Goal: Information Seeking & Learning: Learn about a topic

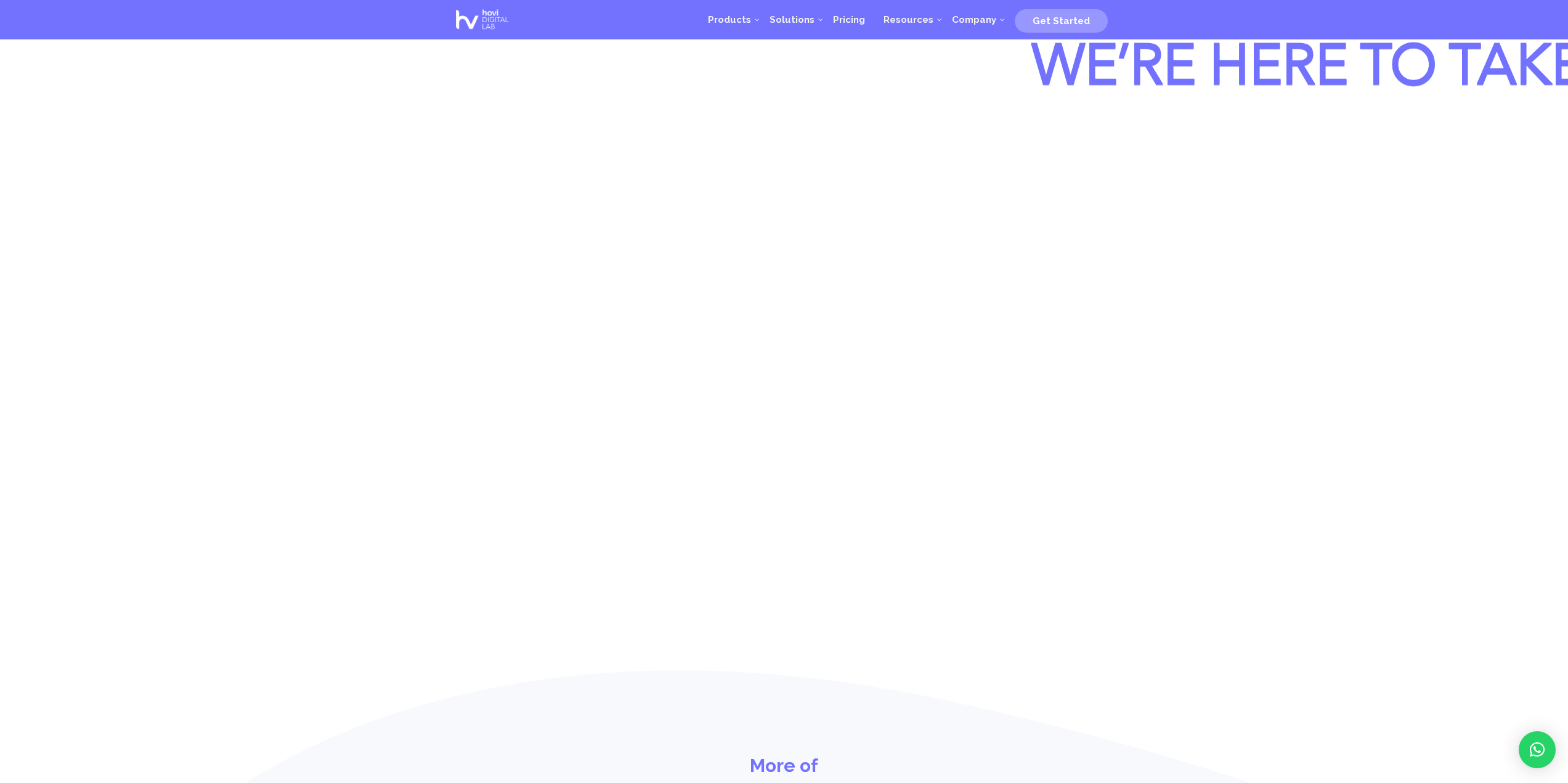
drag, startPoint x: 1245, startPoint y: 466, endPoint x: 1253, endPoint y: 442, distance: 25.3
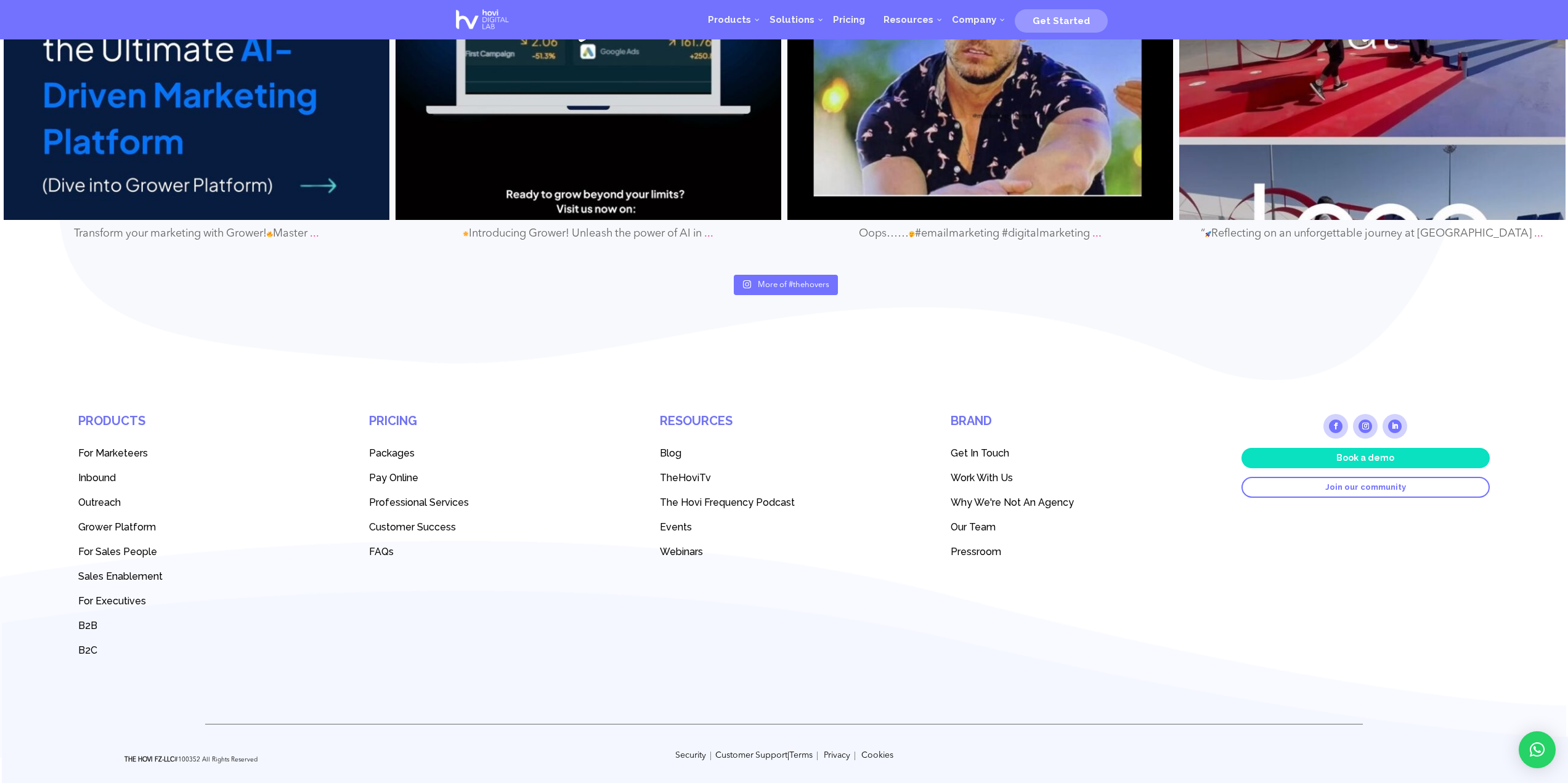
scroll to position [8308, 0]
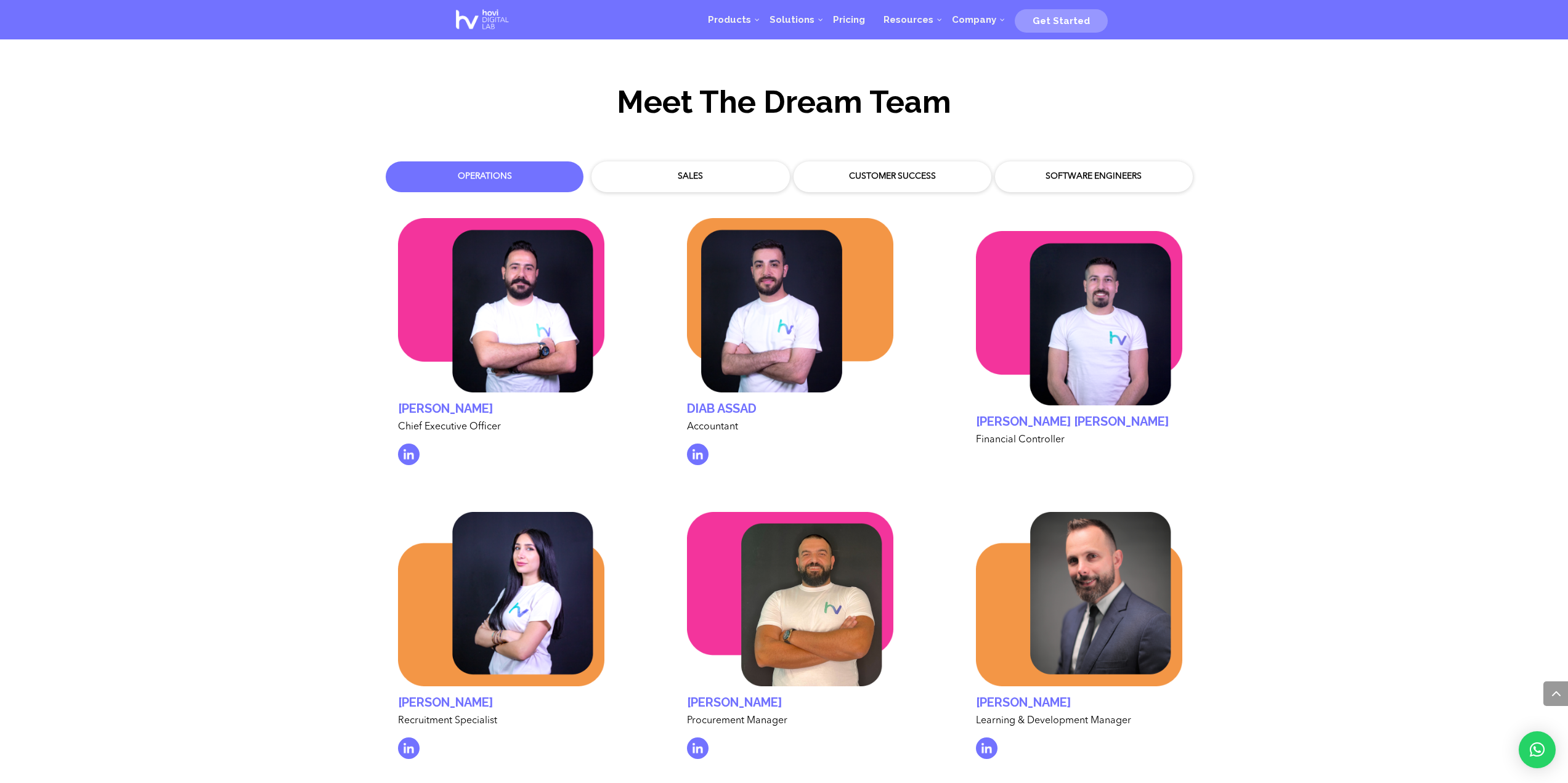
scroll to position [3845, 0]
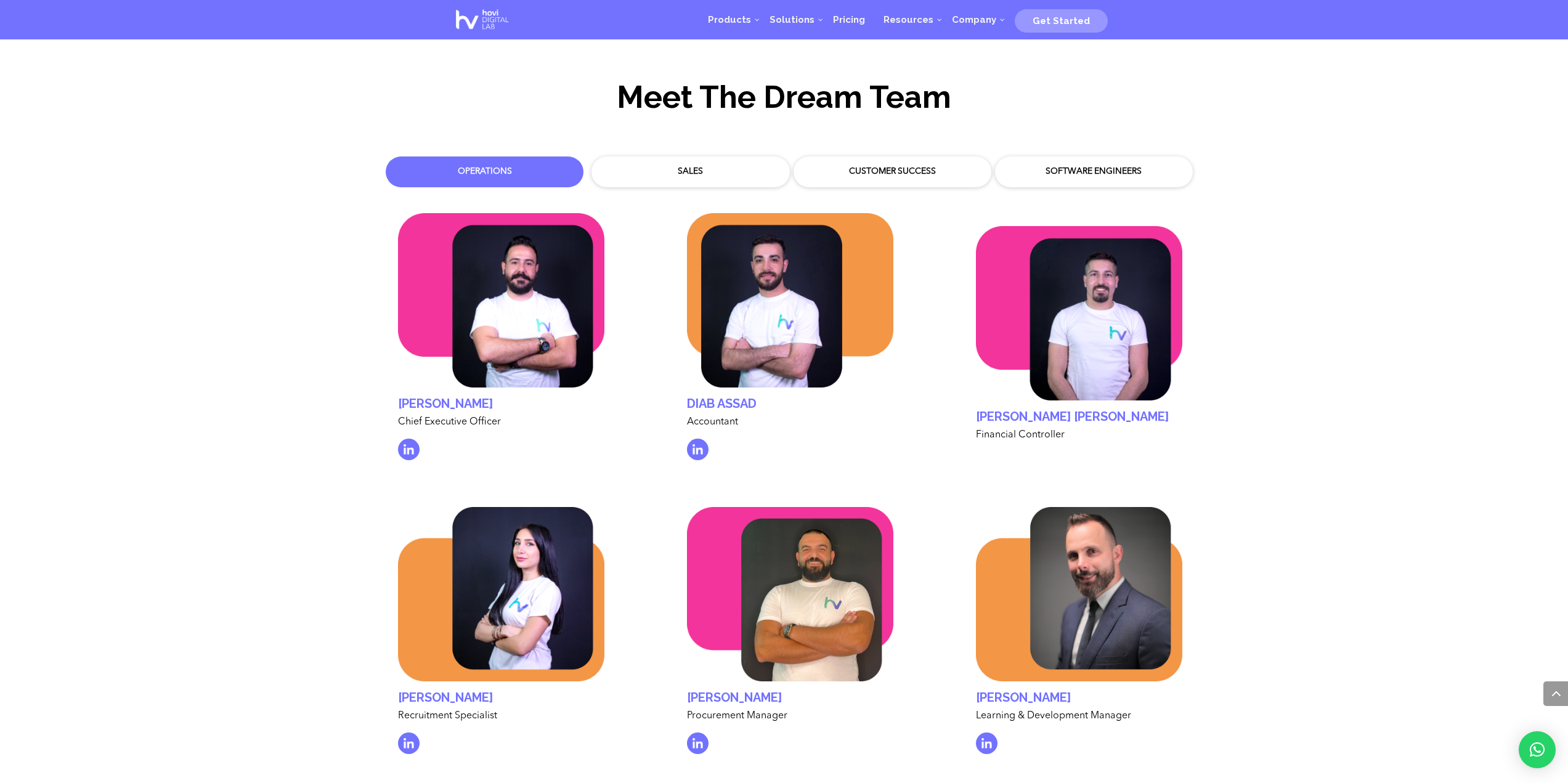
click at [734, 166] on div "Sales" at bounding box center [690, 172] width 179 height 13
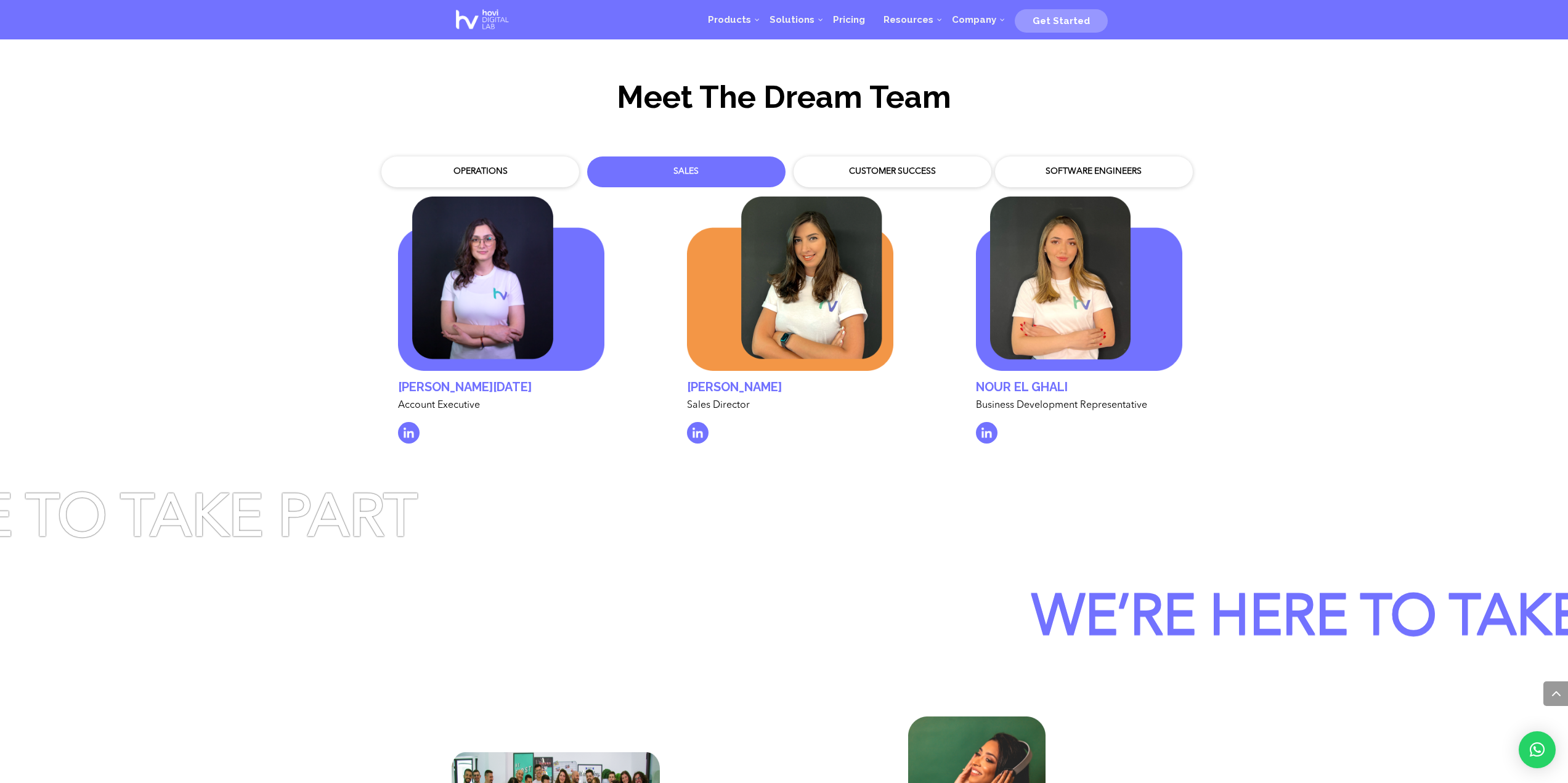
click at [906, 166] on div "Customer Success" at bounding box center [892, 172] width 179 height 13
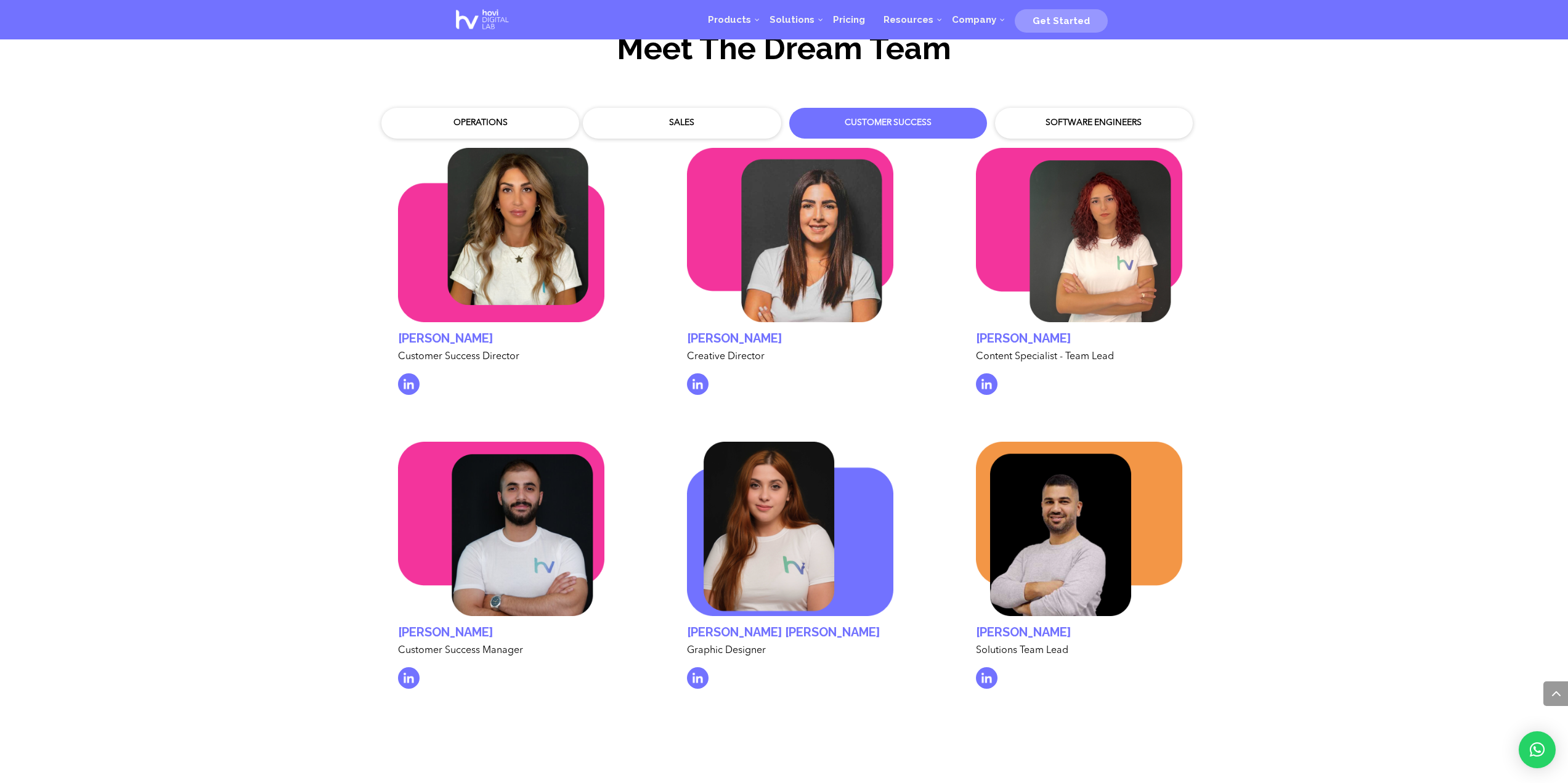
scroll to position [3895, 0]
click at [1136, 117] on div "Software Engineers" at bounding box center [1094, 123] width 179 height 13
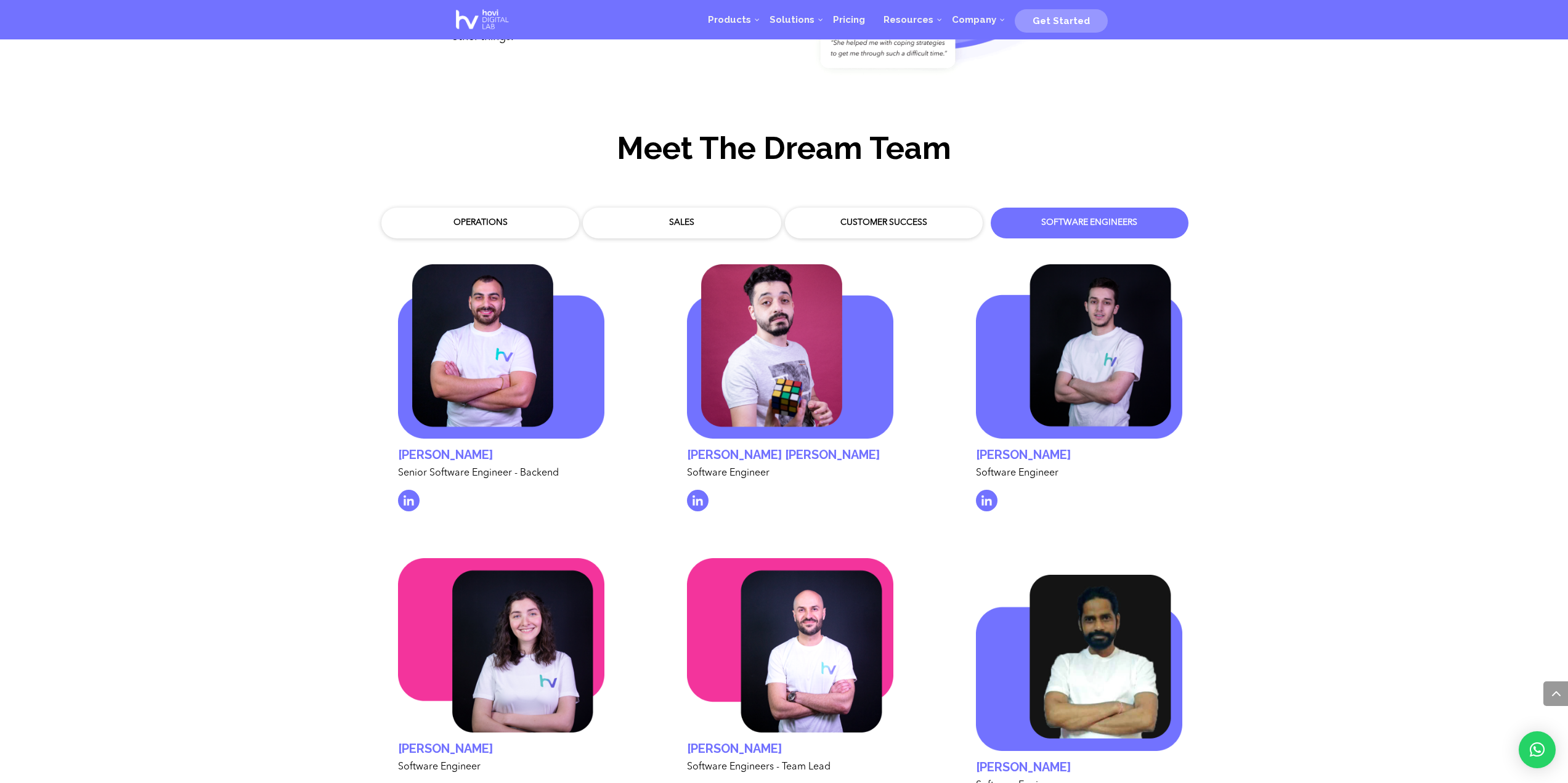
scroll to position [3797, 0]
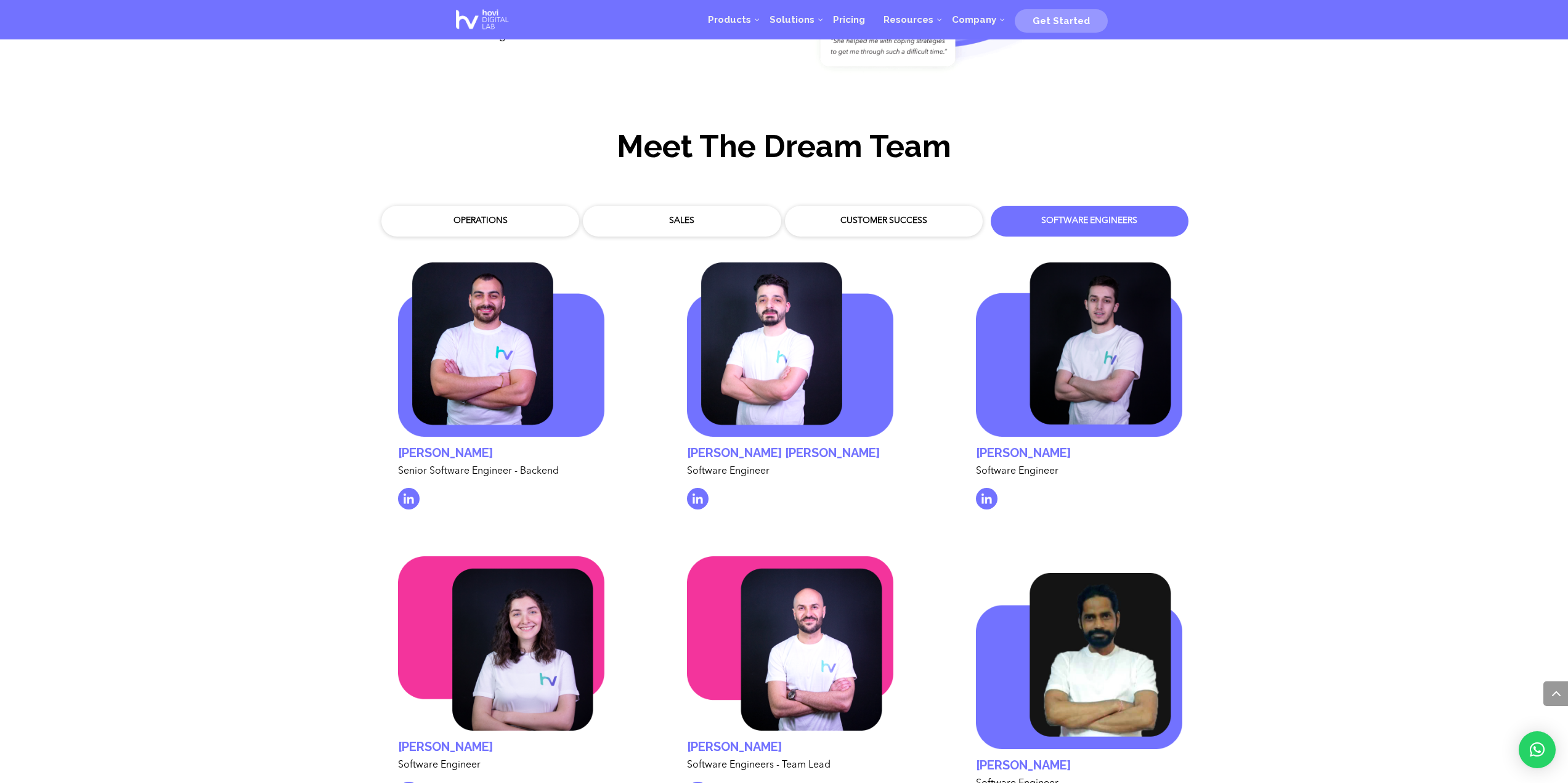
click at [551, 215] on div "Operations" at bounding box center [480, 222] width 179 height 13
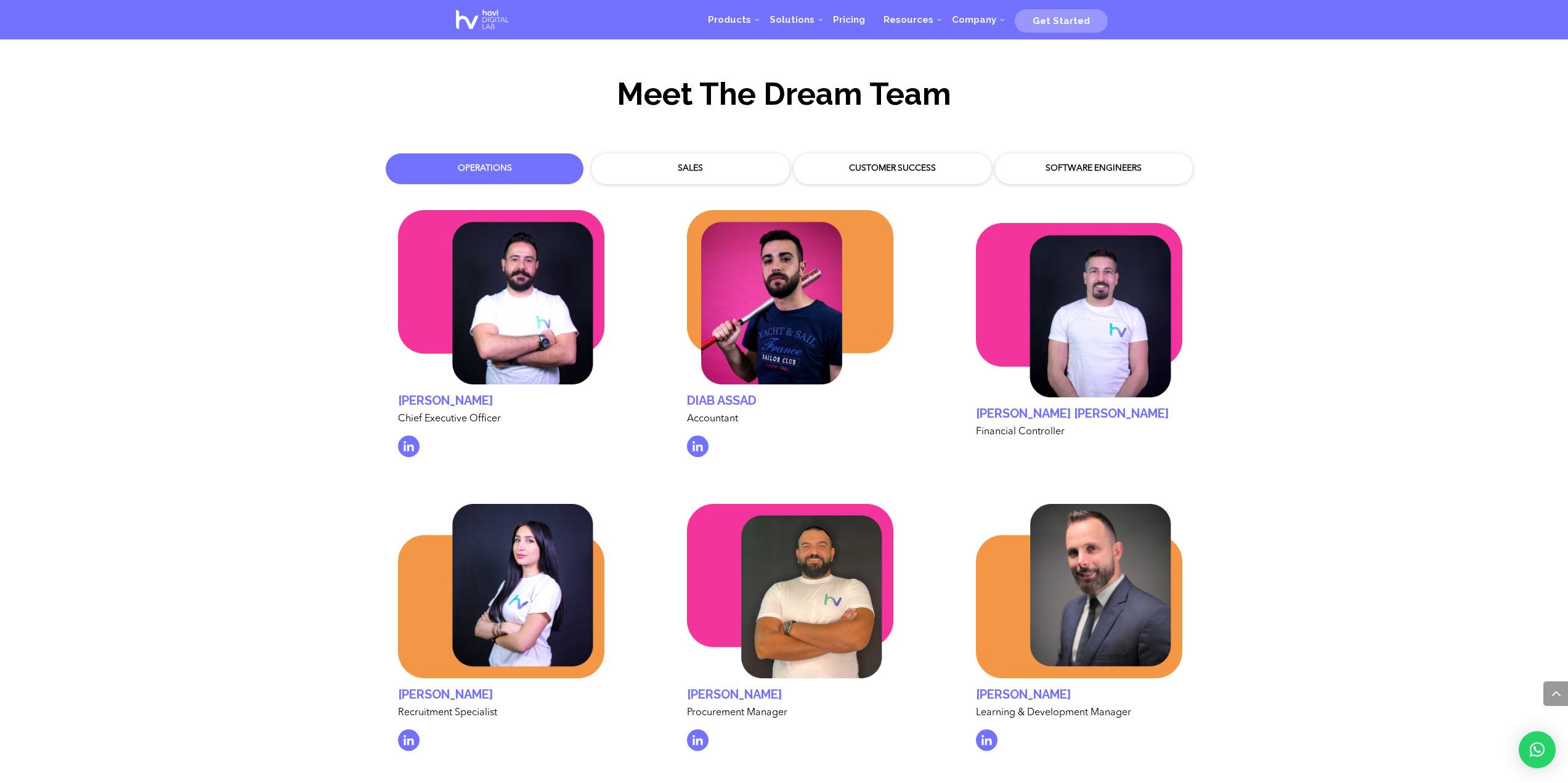
scroll to position [3845, 0]
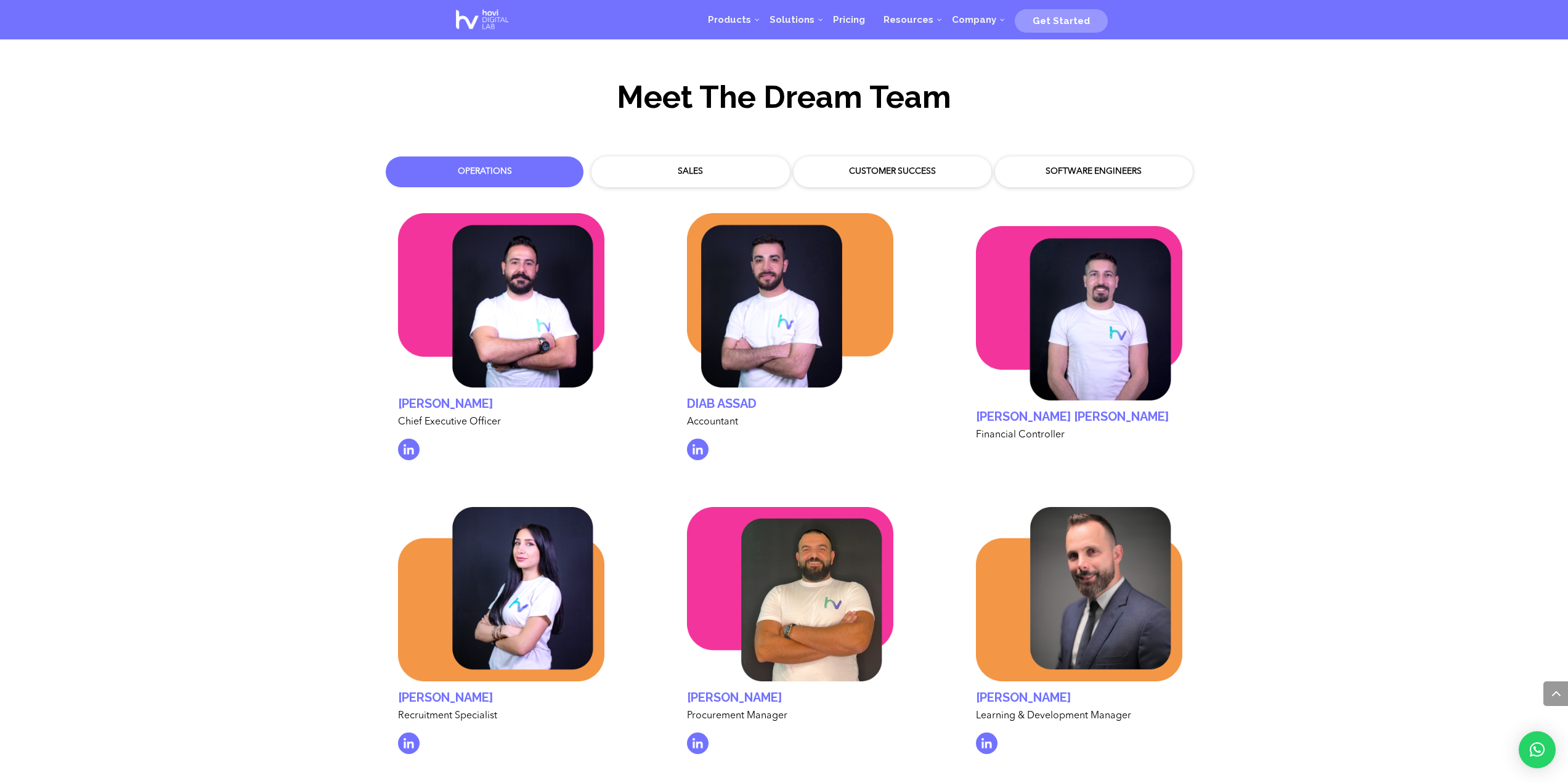
click at [734, 166] on div "Sales" at bounding box center [690, 172] width 179 height 13
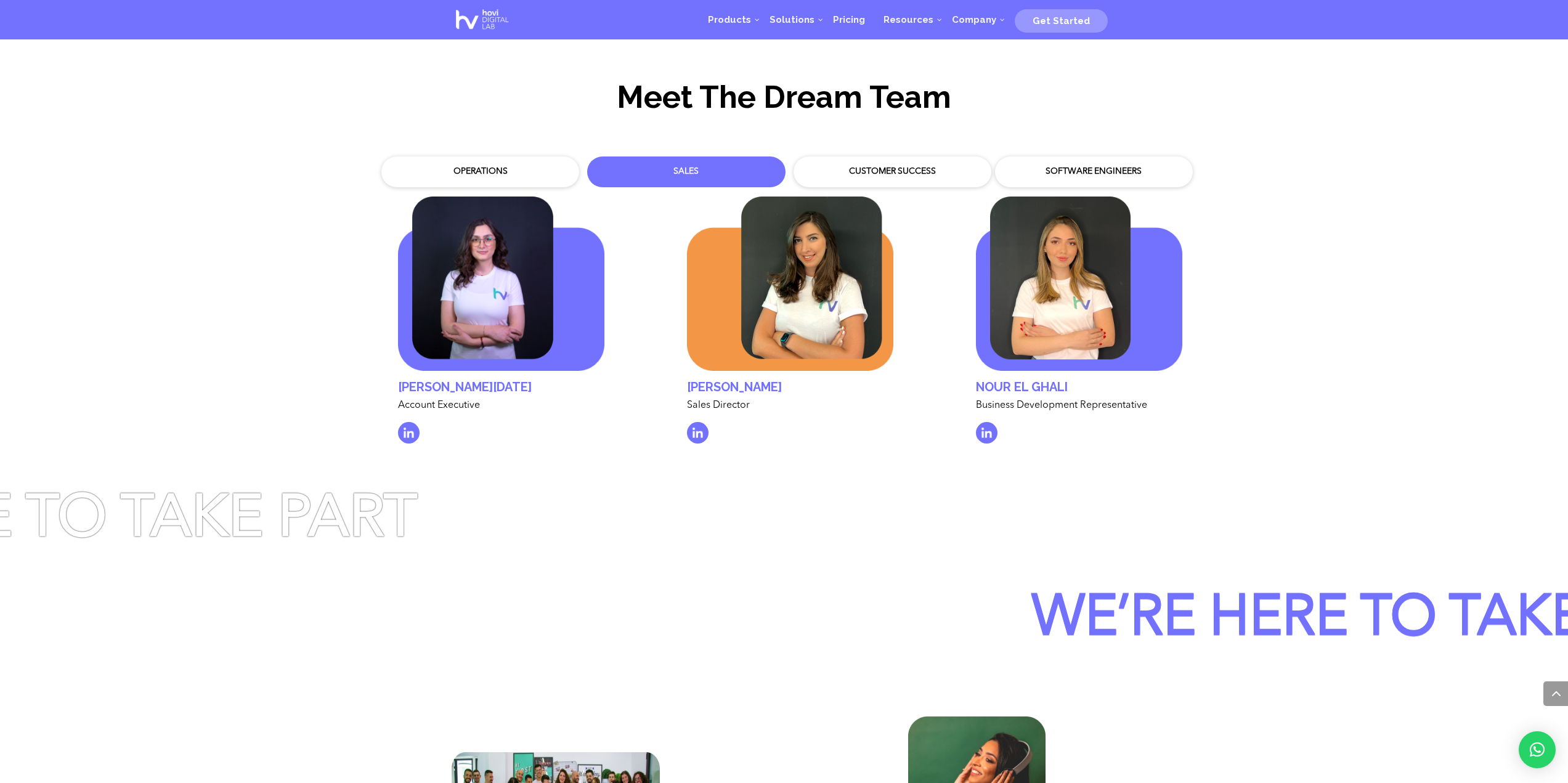
click at [864, 166] on div "Customer Success" at bounding box center [892, 172] width 179 height 13
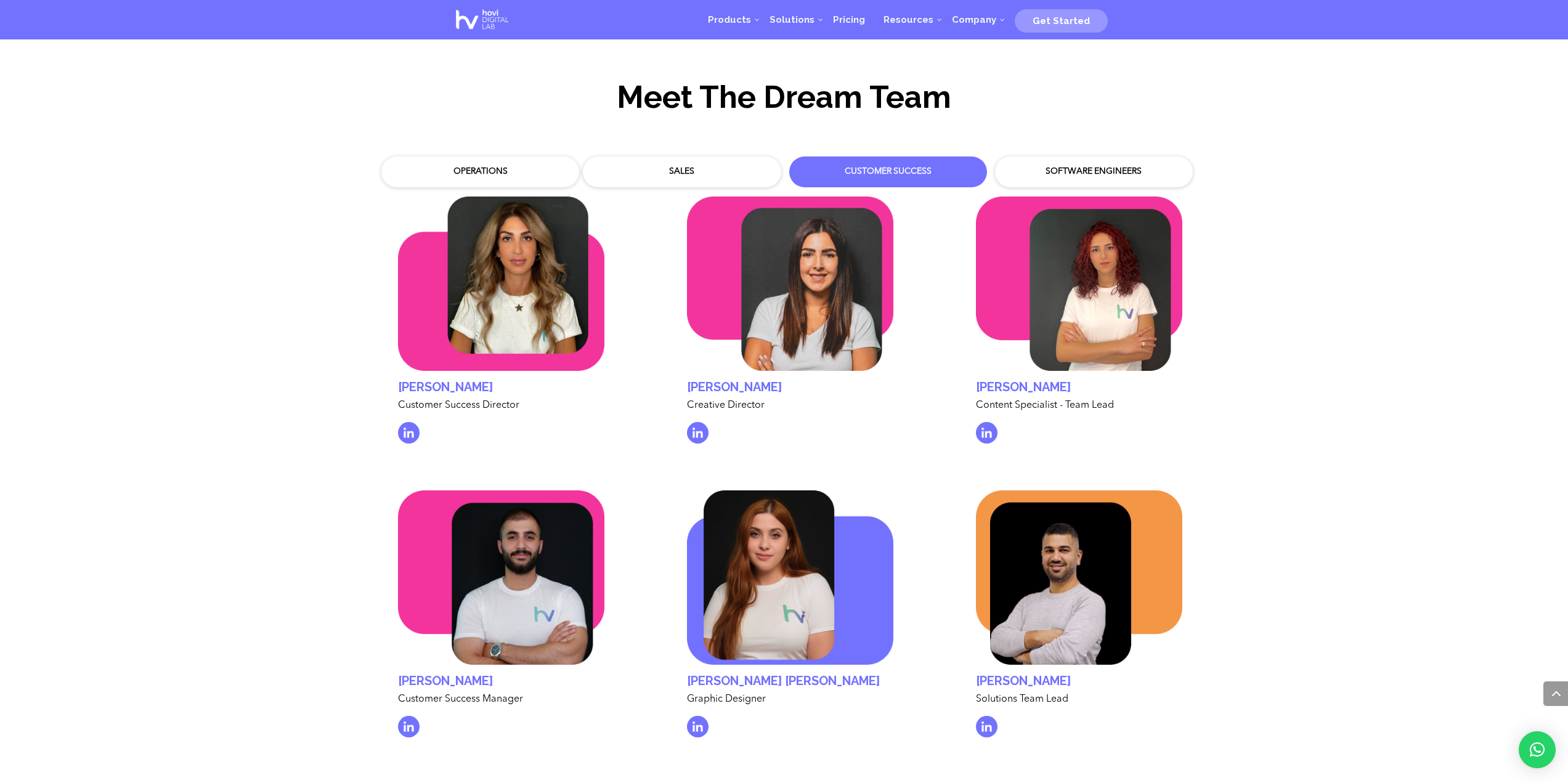
click at [1393, 113] on div "Meet The Dream Team" at bounding box center [784, 104] width 1568 height 69
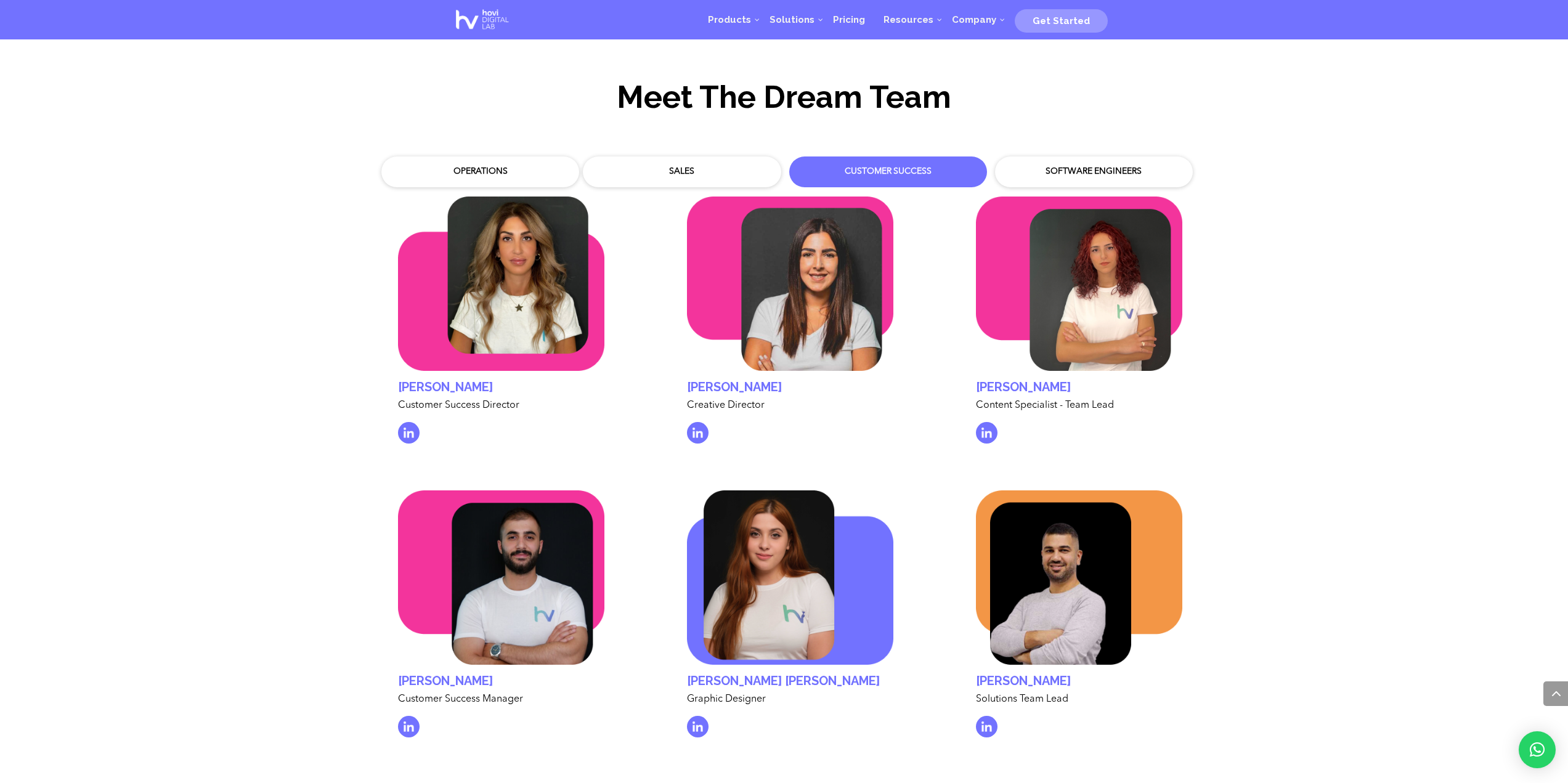
click at [1393, 113] on div "Meet The Dream Team" at bounding box center [784, 104] width 1568 height 69
click at [1427, 100] on div "Meet The Dream Team" at bounding box center [784, 104] width 1568 height 69
